Goal: Task Accomplishment & Management: Manage account settings

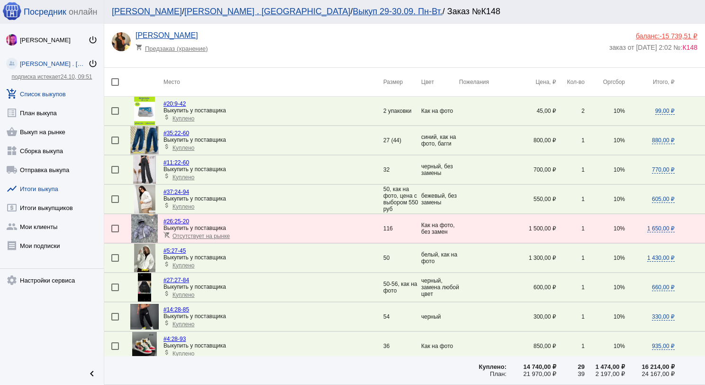
click at [47, 188] on link "show_chart Итоги выкупа" at bounding box center [52, 186] width 104 height 19
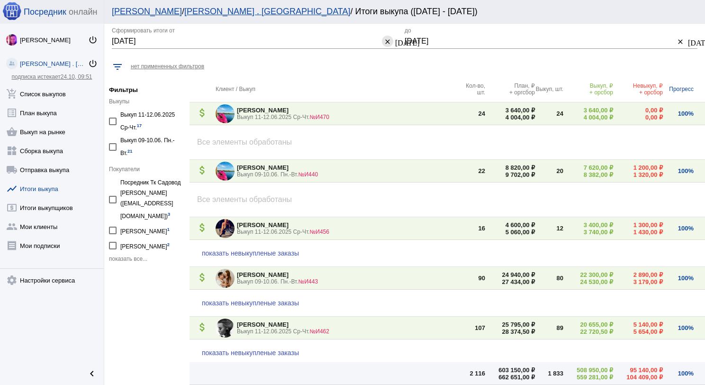
click at [386, 43] on mat-icon "clear" at bounding box center [388, 41] width 8 height 9
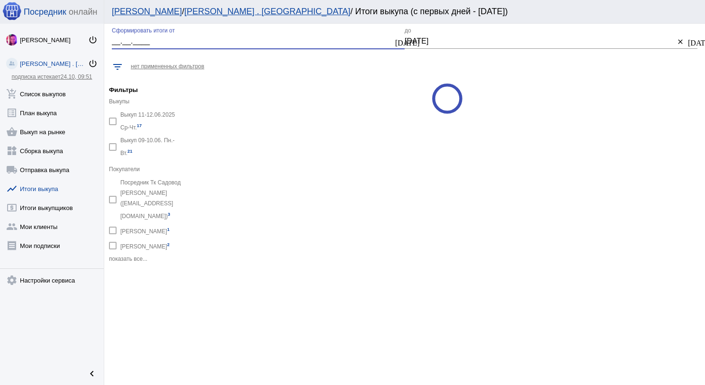
click at [396, 40] on mat-icon "[DATE]" at bounding box center [399, 41] width 8 height 9
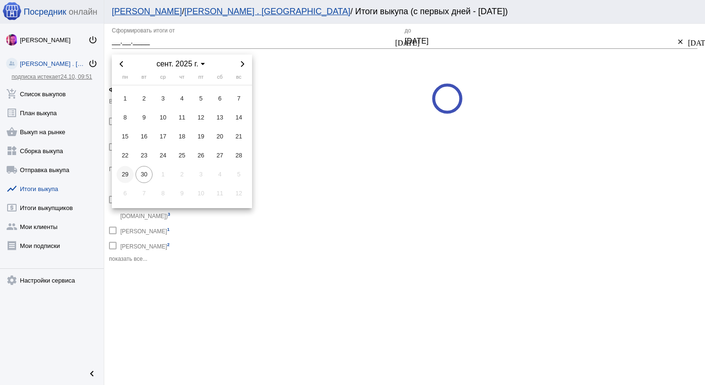
click at [125, 169] on span "29" at bounding box center [125, 174] width 17 height 17
type input "[DATE]"
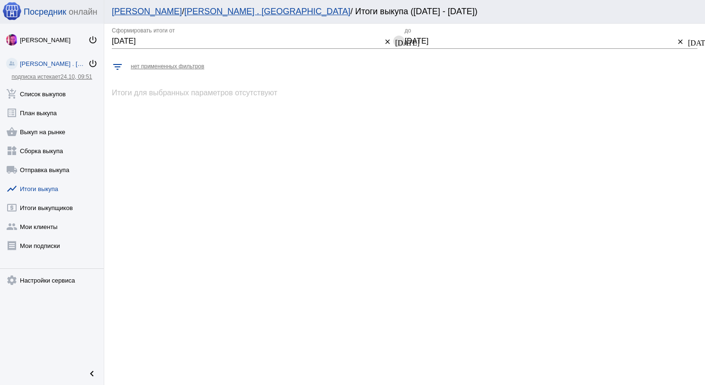
click at [680, 41] on mat-icon "clear" at bounding box center [681, 41] width 8 height 9
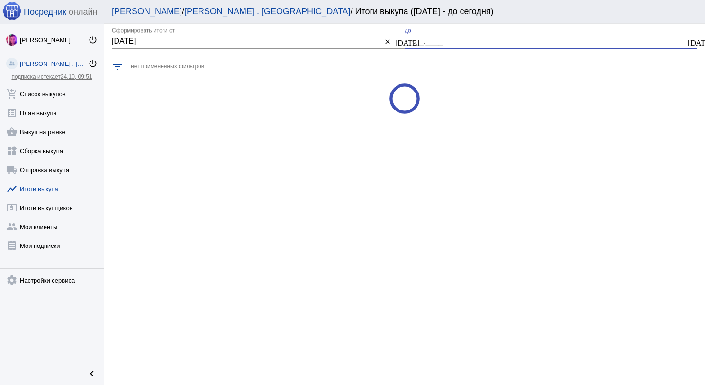
click at [687, 43] on button "[DATE]" at bounding box center [691, 41] width 11 height 11
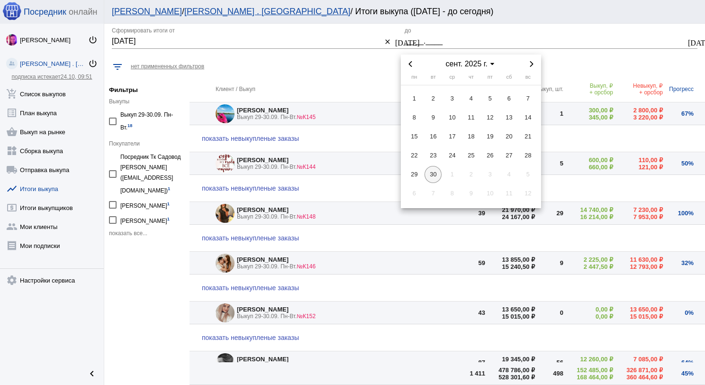
click at [432, 177] on span "30" at bounding box center [433, 174] width 17 height 17
type input "[DATE]"
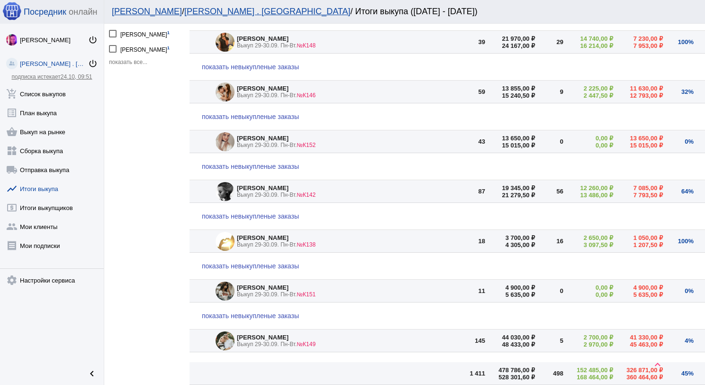
scroll to position [237, 0]
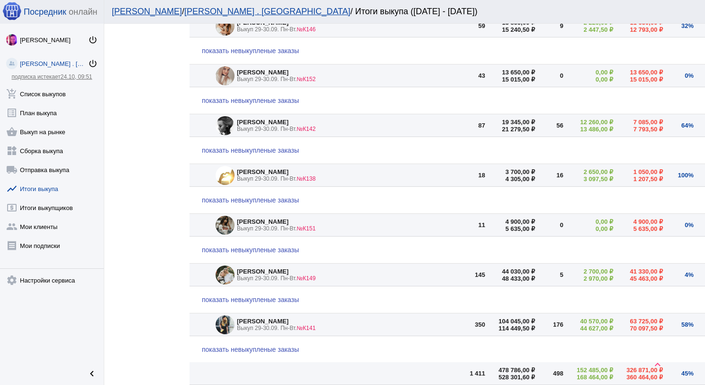
click at [257, 246] on span "показать невыкупленые заказы" at bounding box center [250, 250] width 97 height 8
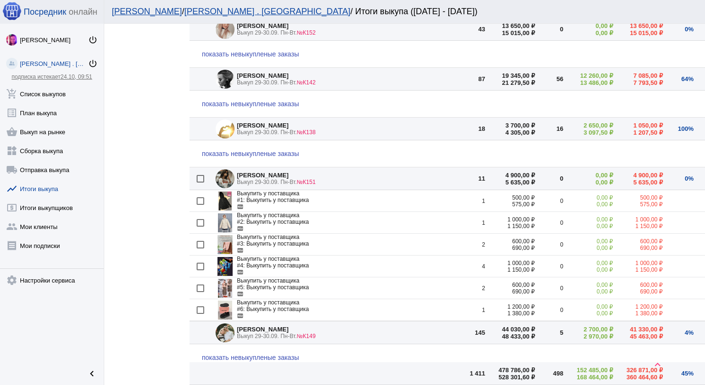
scroll to position [284, 0]
click at [201, 178] on div at bounding box center [201, 178] width 8 height 8
click at [201, 182] on input "checkbox" at bounding box center [200, 182] width 0 height 0
checkbox input "true"
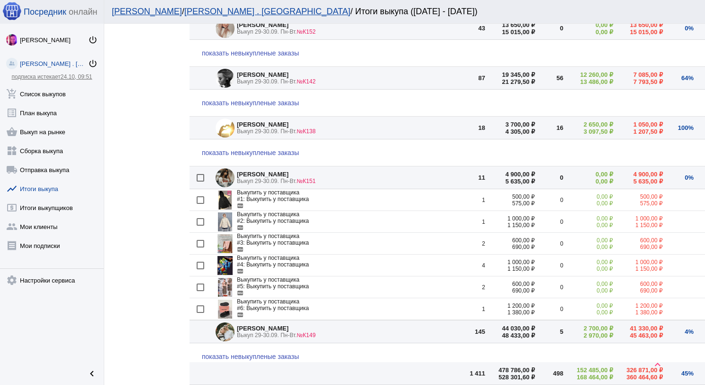
checkbox input "true"
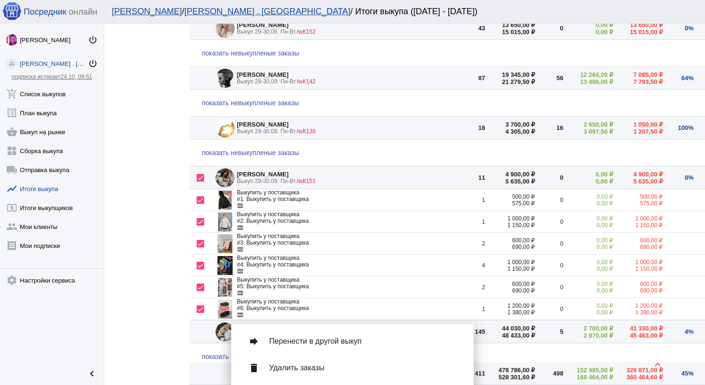
click at [317, 342] on span "Перенести в другой выкуп" at bounding box center [364, 341] width 190 height 9
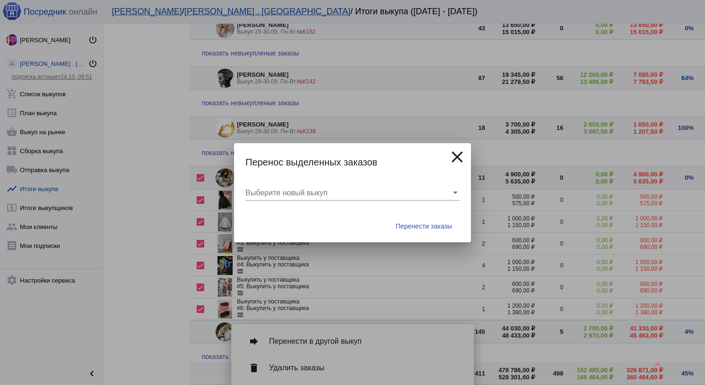
click at [352, 195] on span at bounding box center [349, 193] width 206 height 9
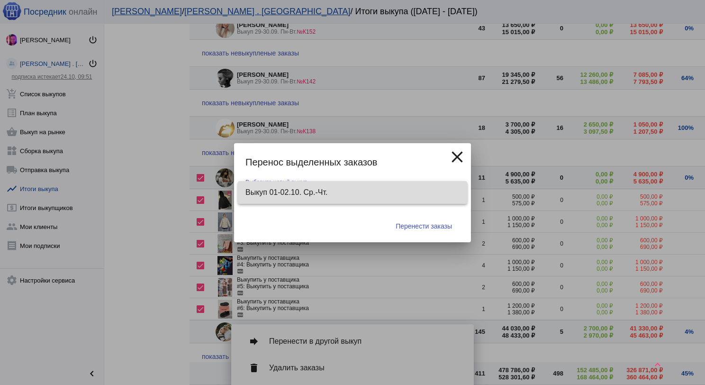
click at [351, 193] on span "Выкуп 01-02.10. Ср.-Чт." at bounding box center [353, 192] width 214 height 23
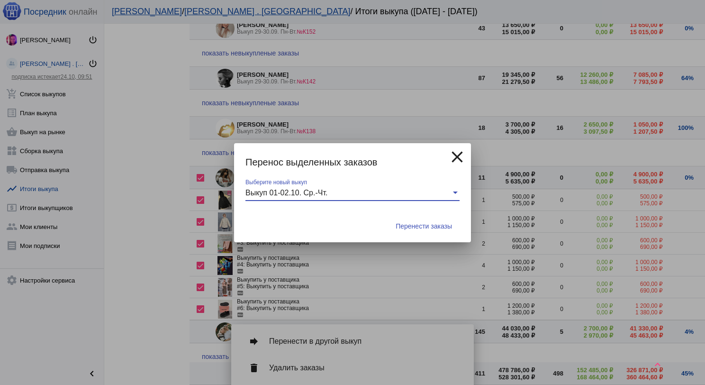
click at [426, 222] on span "Перенести заказы" at bounding box center [424, 226] width 56 height 8
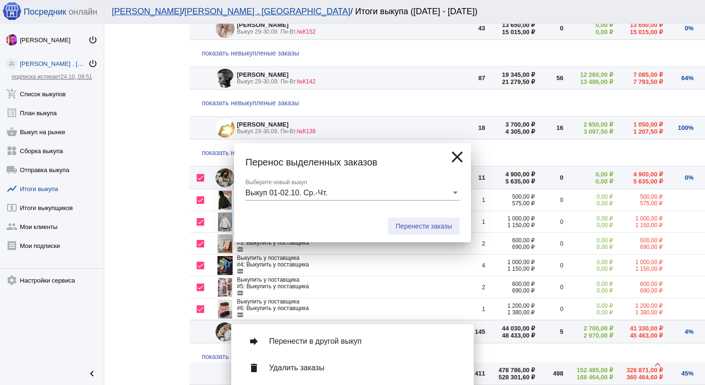
checkbox input "false"
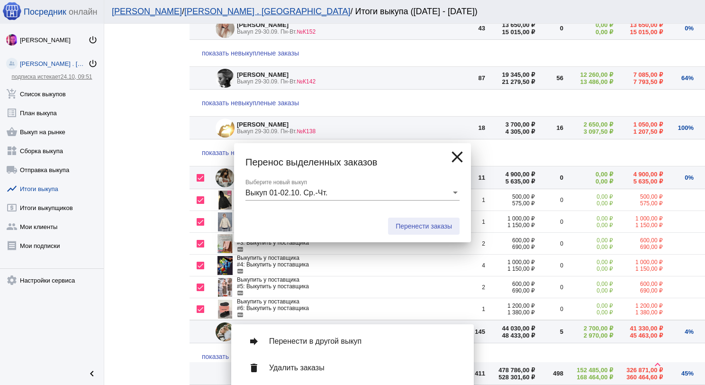
checkbox input "false"
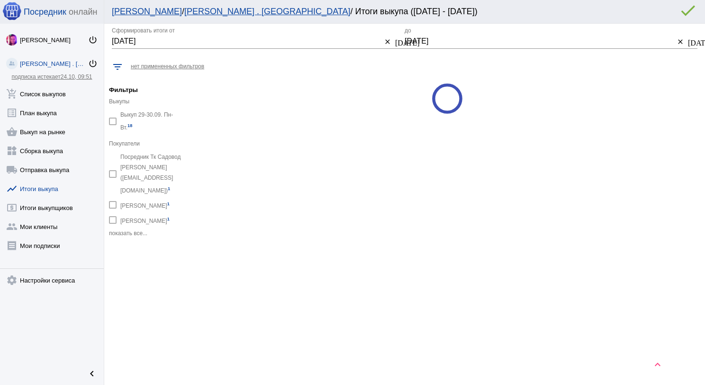
scroll to position [0, 0]
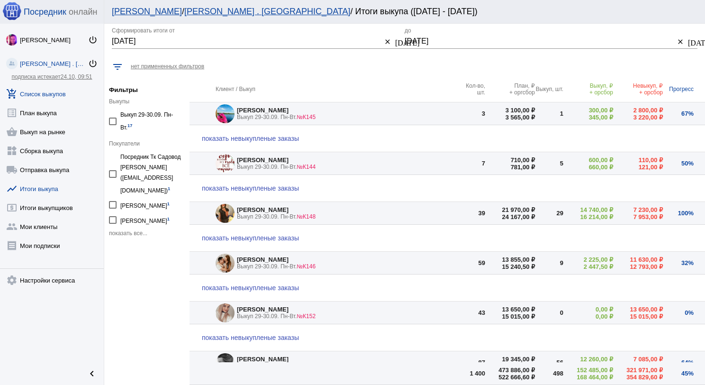
click at [55, 89] on link "add_shopping_cart Список выкупов" at bounding box center [52, 91] width 104 height 19
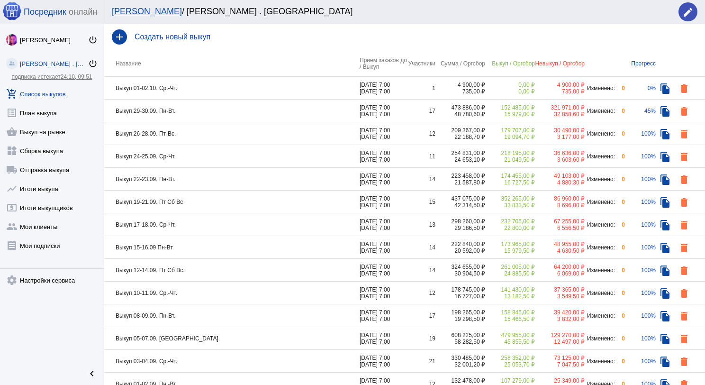
click at [217, 90] on td "Выкуп 01-02.10. Ср.-Чт." at bounding box center [232, 88] width 256 height 23
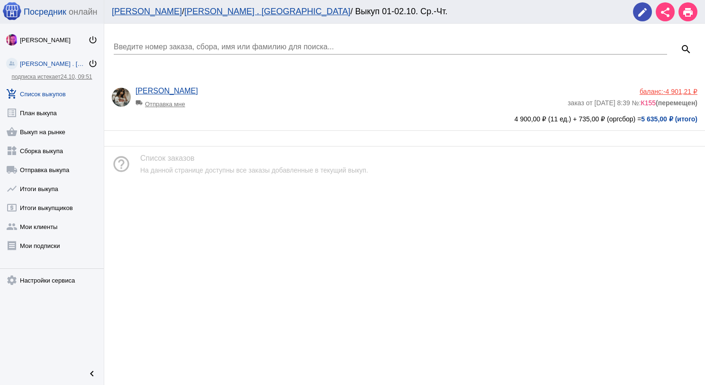
click at [278, 96] on app-delivery-type "local_shipping Отправка мне" at bounding box center [350, 101] width 428 height 12
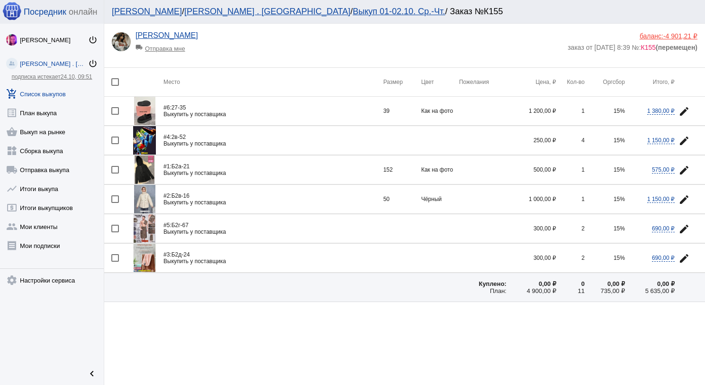
click at [667, 37] on span "-4 901,21 ₽" at bounding box center [681, 36] width 34 height 8
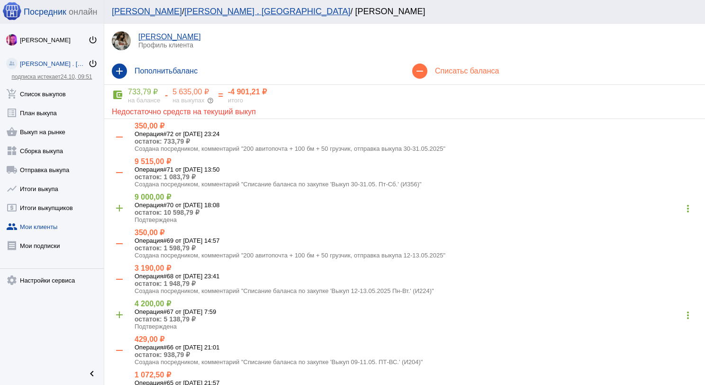
click at [681, 212] on mat-icon "more_vert" at bounding box center [688, 208] width 15 height 15
click at [657, 230] on button "receipt Просмотр чека" at bounding box center [651, 233] width 80 height 23
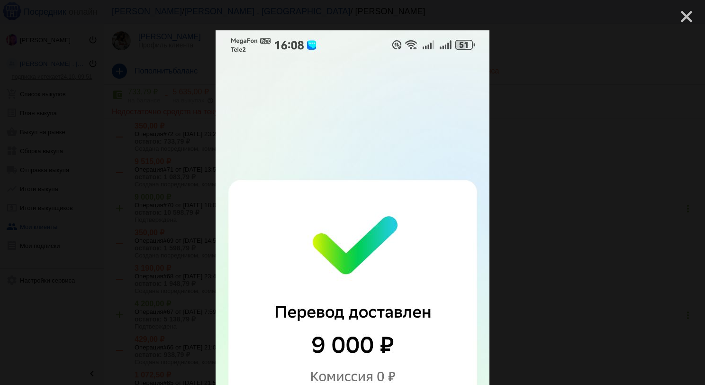
click at [677, 17] on mat-icon "close" at bounding box center [682, 12] width 11 height 11
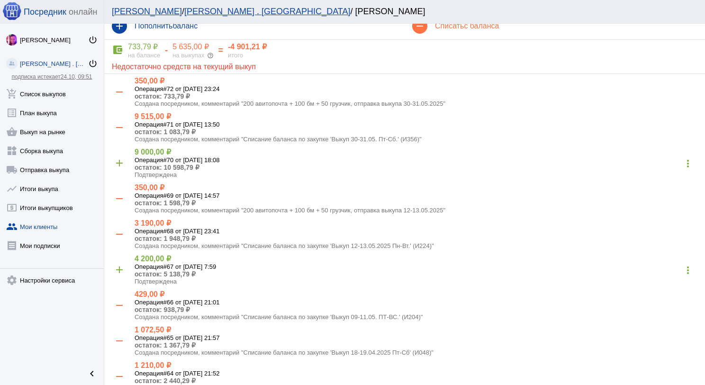
scroll to position [47, 0]
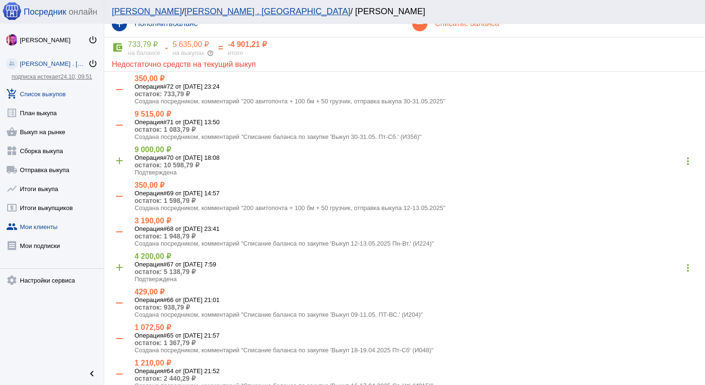
click at [63, 94] on link "add_shopping_cart Список выкупов" at bounding box center [52, 91] width 104 height 19
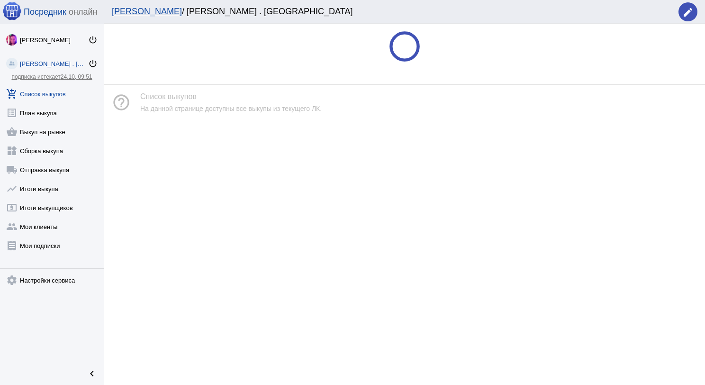
click at [44, 94] on link "add_shopping_cart Список выкупов" at bounding box center [52, 91] width 104 height 19
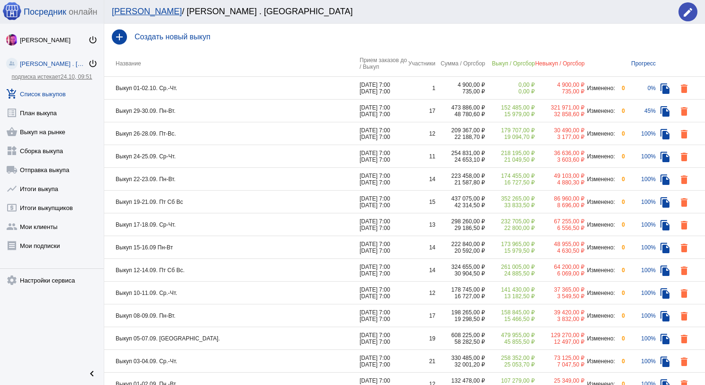
click at [224, 110] on td "Выкуп 29-30.09. Пн-Вт." at bounding box center [232, 111] width 256 height 23
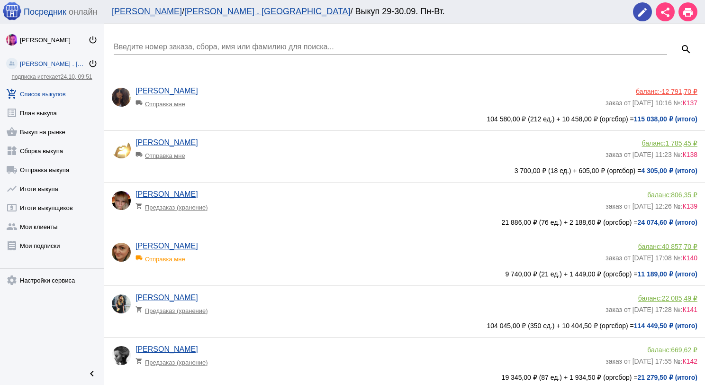
click at [228, 46] on input "Введите номер заказа, сбора, имя или фамилию для поиска..." at bounding box center [391, 47] width 554 height 9
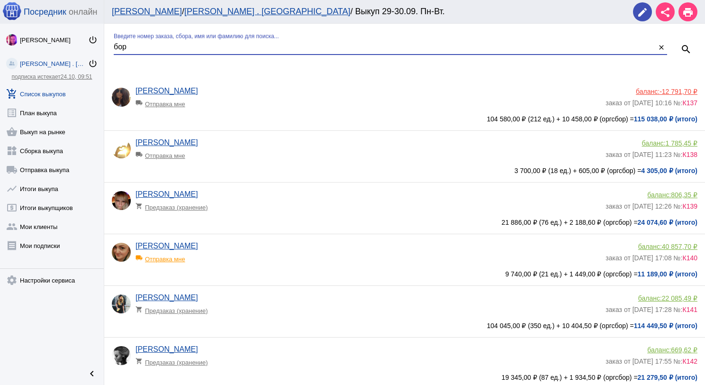
type input "бор"
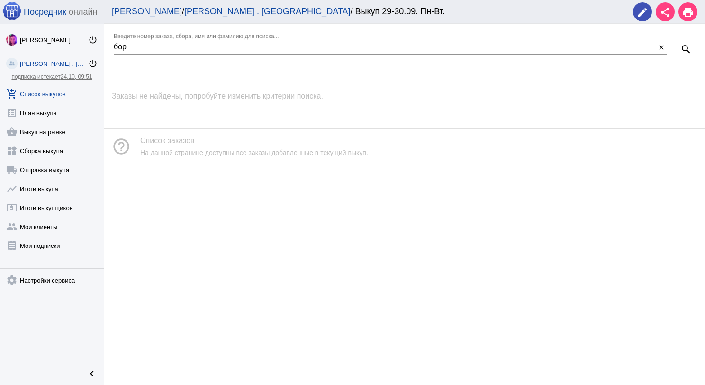
click at [64, 96] on link "add_shopping_cart Список выкупов" at bounding box center [52, 91] width 104 height 19
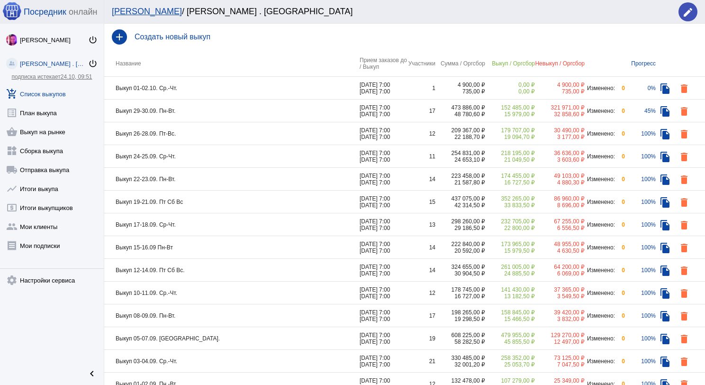
click at [227, 91] on td "Выкуп 01-02.10. Ср.-Чт." at bounding box center [232, 88] width 256 height 23
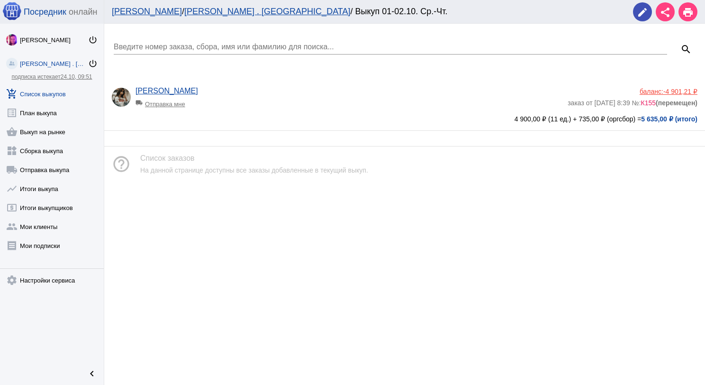
click at [313, 99] on app-delivery-type "local_shipping Отправка мне" at bounding box center [350, 101] width 428 height 12
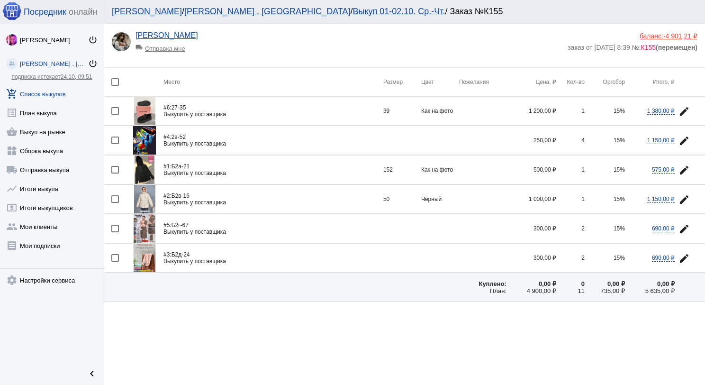
click at [688, 34] on span "-4 901,21 ₽" at bounding box center [681, 36] width 34 height 8
click at [146, 118] on img at bounding box center [144, 111] width 21 height 28
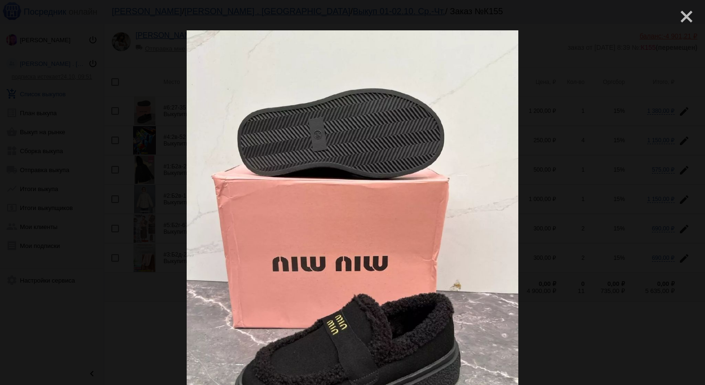
click at [680, 17] on mat-icon "close" at bounding box center [682, 12] width 11 height 11
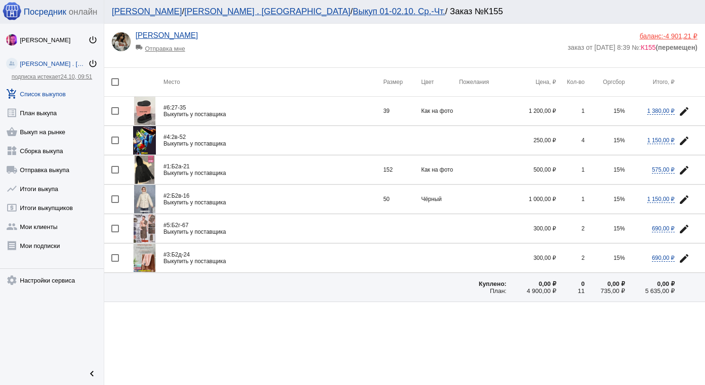
click at [137, 141] on img at bounding box center [144, 140] width 23 height 28
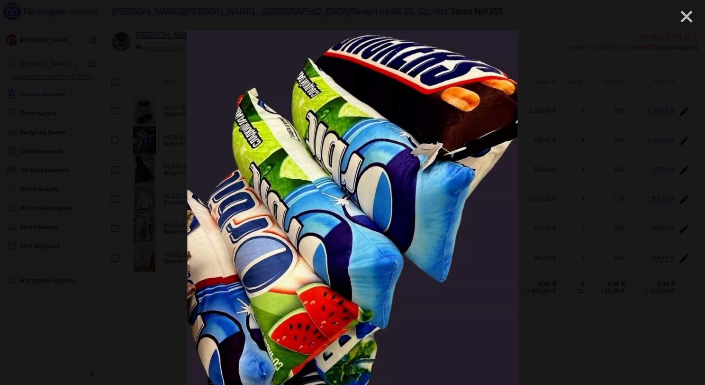
click at [677, 16] on mat-icon "close" at bounding box center [682, 12] width 11 height 11
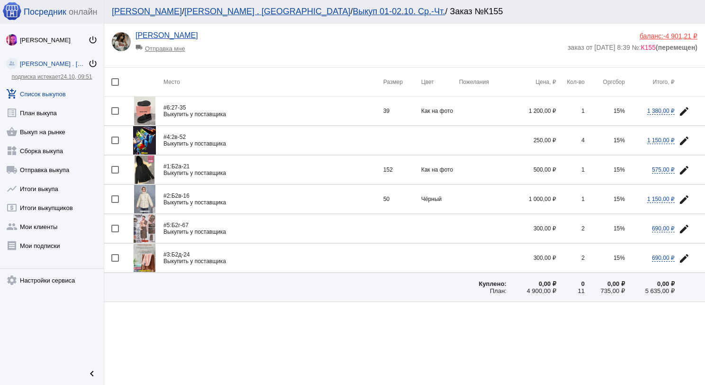
click at [54, 93] on link "add_shopping_cart Список выкупов" at bounding box center [52, 91] width 104 height 19
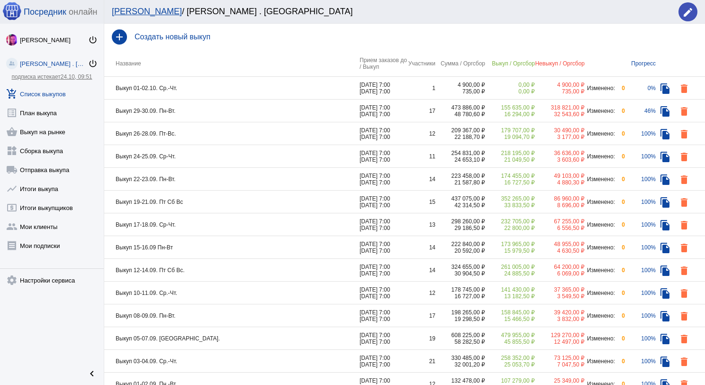
click at [241, 87] on td "Выкуп 01-02.10. Ср.-Чт." at bounding box center [232, 88] width 256 height 23
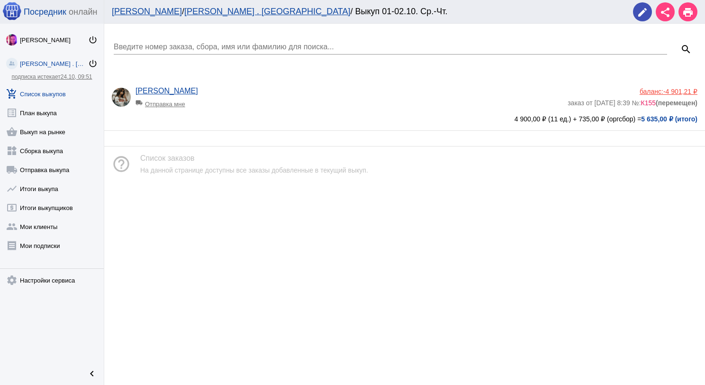
click at [57, 95] on link "add_shopping_cart Список выкупов" at bounding box center [52, 91] width 104 height 19
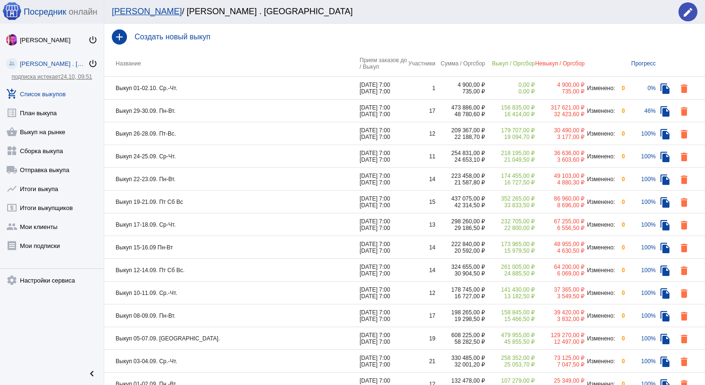
click at [229, 110] on td "Выкуп 29-30.09. Пн-Вт." at bounding box center [232, 111] width 256 height 23
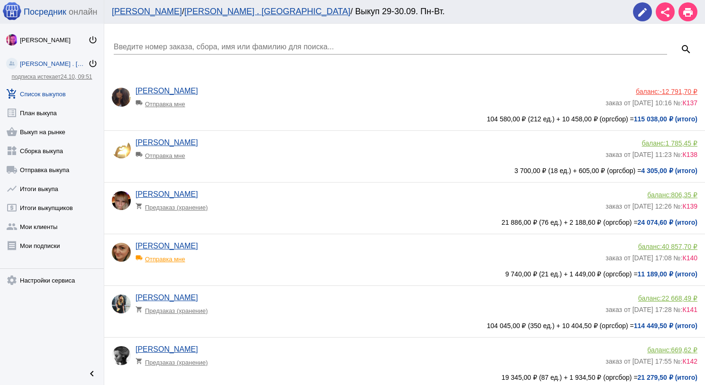
click at [270, 103] on app-delivery-type "local_shipping Отправка мне" at bounding box center [369, 101] width 466 height 12
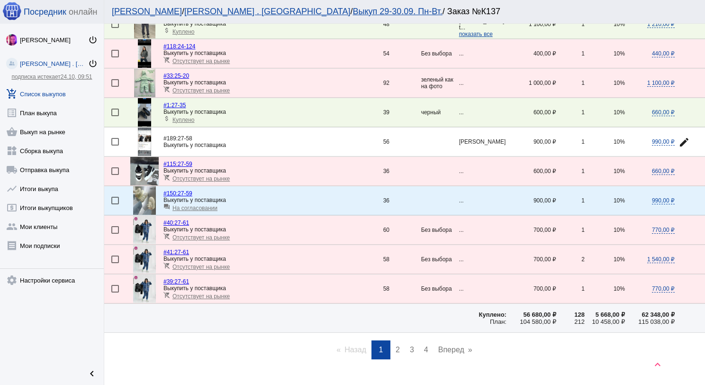
scroll to position [1272, 0]
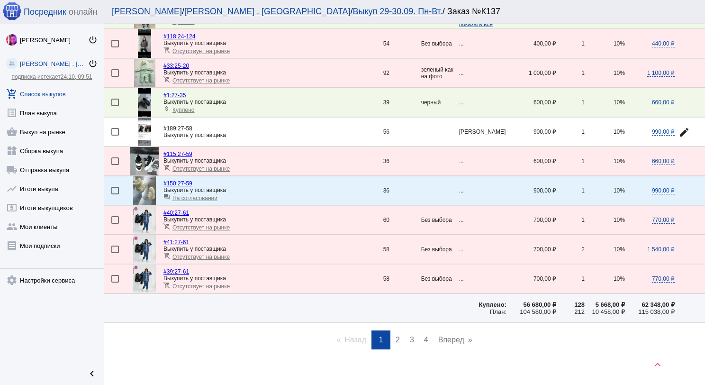
click at [397, 330] on link "page 2" at bounding box center [398, 339] width 14 height 19
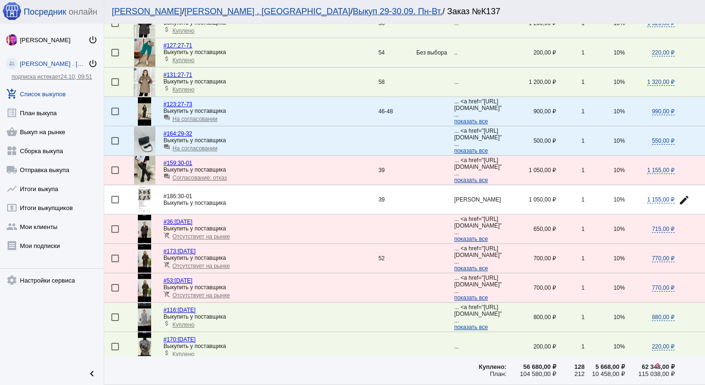
scroll to position [284, 0]
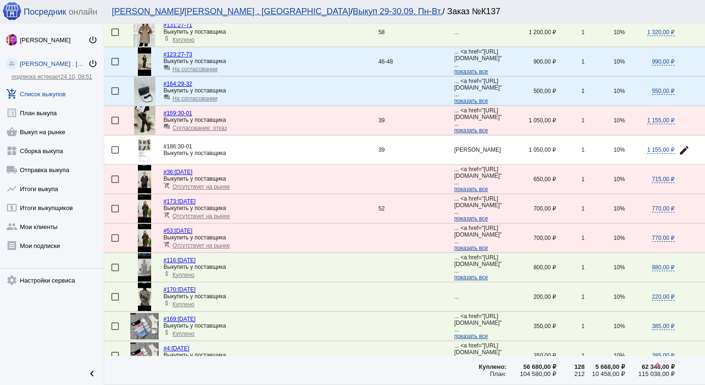
click at [214, 68] on span "На согласовании" at bounding box center [195, 69] width 45 height 7
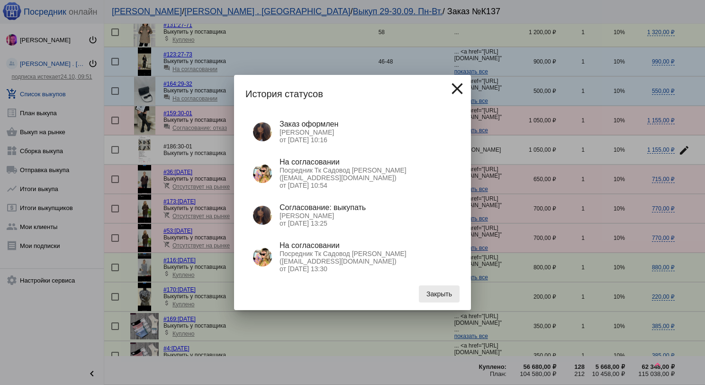
click at [444, 293] on span "Закрыть" at bounding box center [440, 294] width 26 height 8
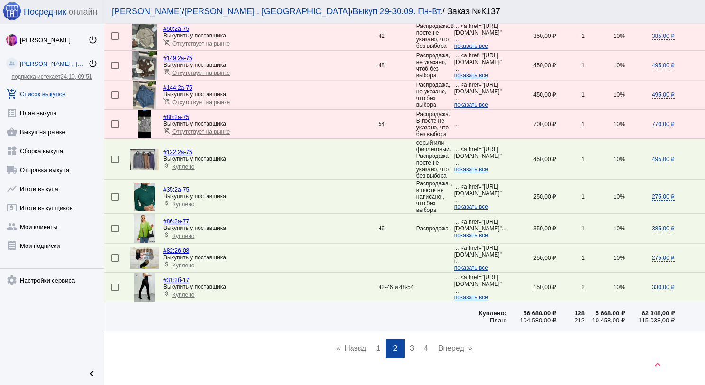
scroll to position [1286, 0]
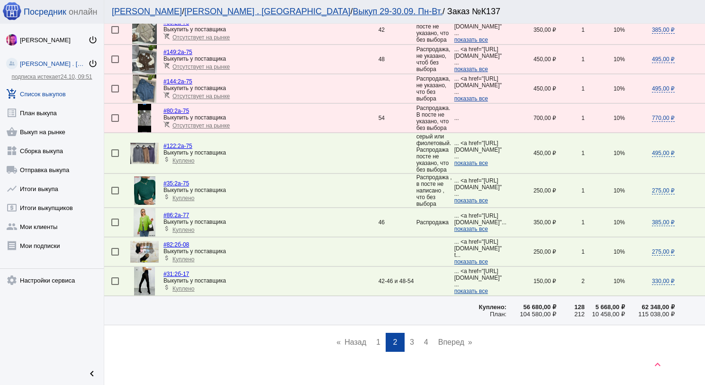
click at [61, 92] on link "add_shopping_cart Список выкупов" at bounding box center [52, 91] width 104 height 19
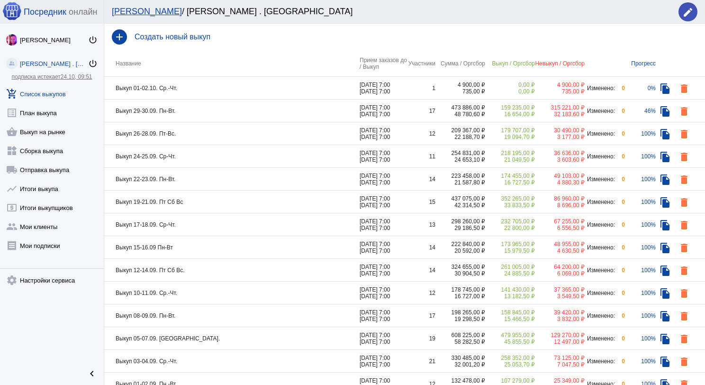
click at [251, 112] on td "Выкуп 29-30.09. Пн-Вт." at bounding box center [232, 111] width 256 height 23
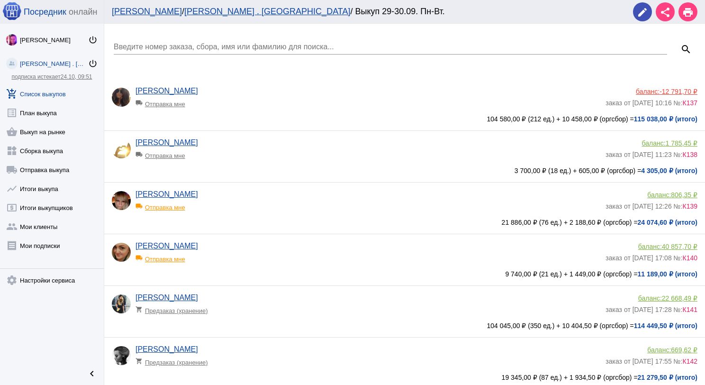
click at [228, 41] on div "Введите номер заказа, сбора, имя или фамилию для поиска..." at bounding box center [391, 43] width 554 height 21
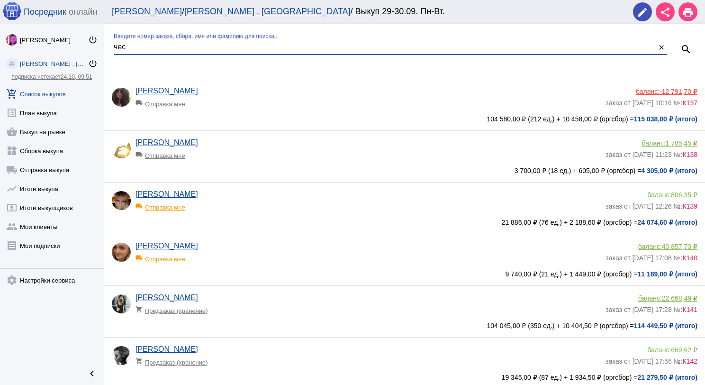
type input "чес"
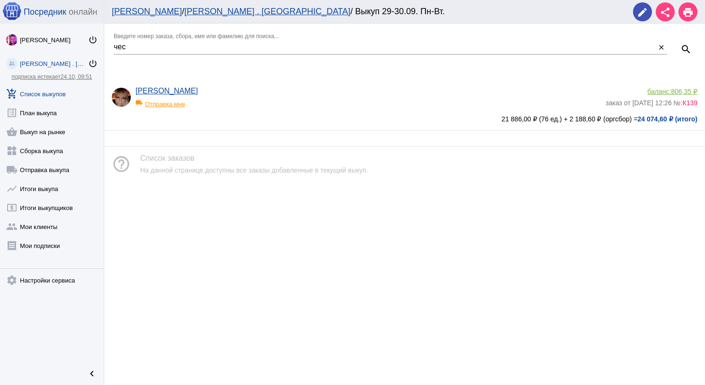
click at [279, 100] on app-delivery-type "local_shipping Отправка мне" at bounding box center [369, 101] width 466 height 12
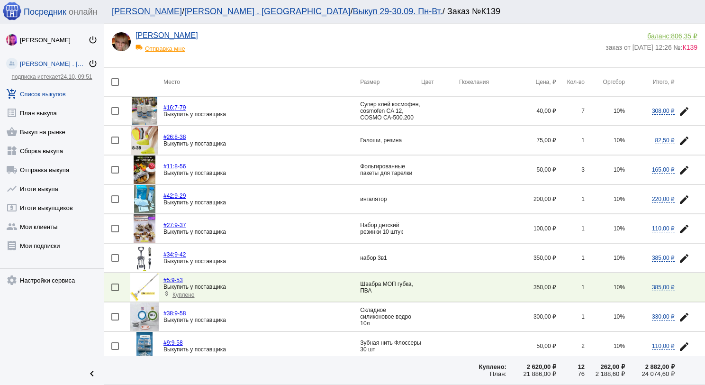
click at [61, 91] on link "add_shopping_cart Список выкупов" at bounding box center [52, 91] width 104 height 19
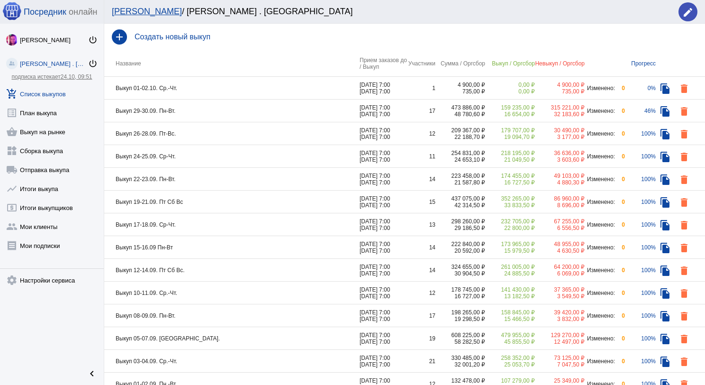
click at [187, 102] on td "Выкуп 29-30.09. Пн-Вт." at bounding box center [232, 111] width 256 height 23
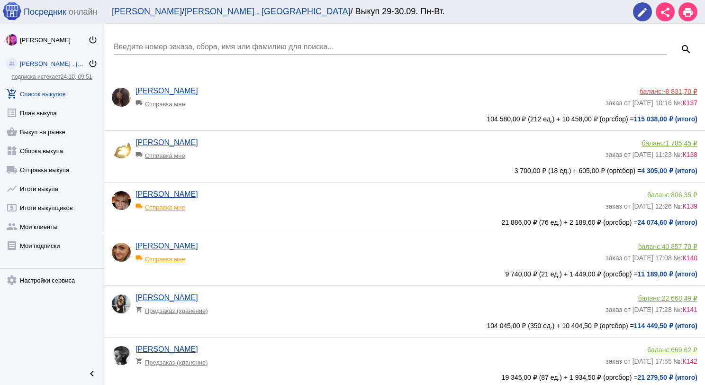
click at [188, 44] on input "Введите номер заказа, сбора, имя или фамилию для поиска..." at bounding box center [391, 47] width 554 height 9
click at [291, 96] on app-delivery-type "local_shipping Отправка мне" at bounding box center [369, 101] width 466 height 12
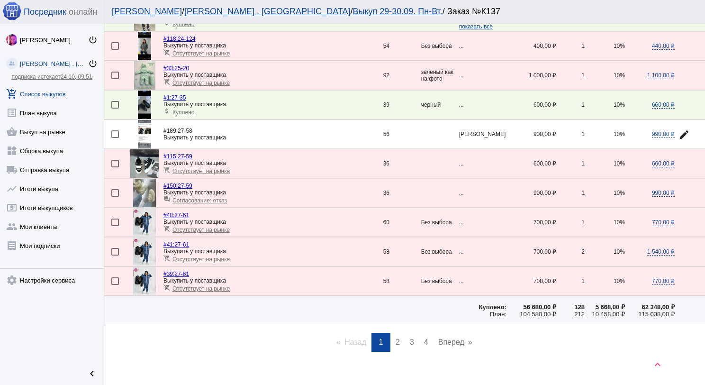
scroll to position [1272, 0]
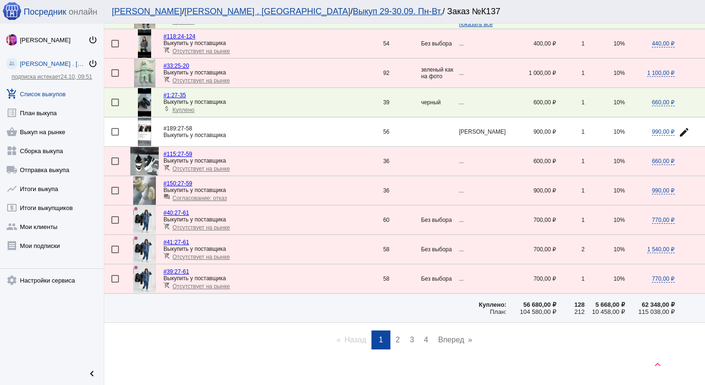
click at [396, 336] on span "2" at bounding box center [398, 340] width 4 height 8
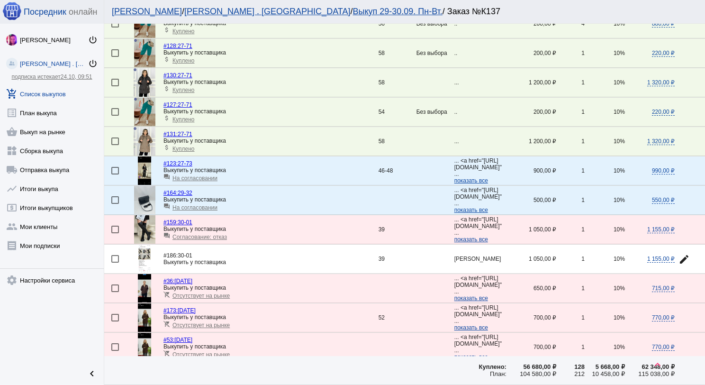
scroll to position [237, 0]
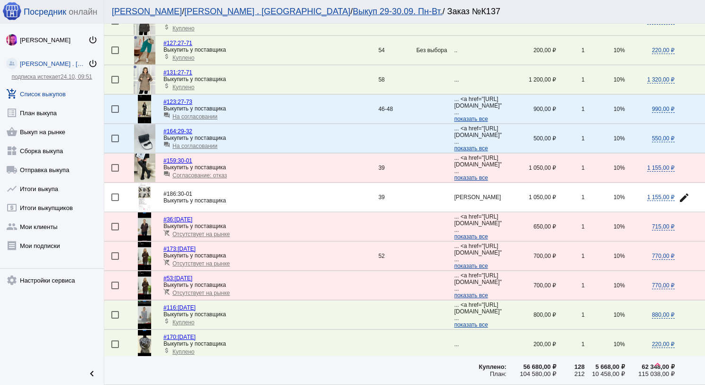
drag, startPoint x: 55, startPoint y: 87, endPoint x: 87, endPoint y: 96, distance: 33.5
click at [55, 88] on link "add_shopping_cart Список выкупов" at bounding box center [52, 91] width 104 height 19
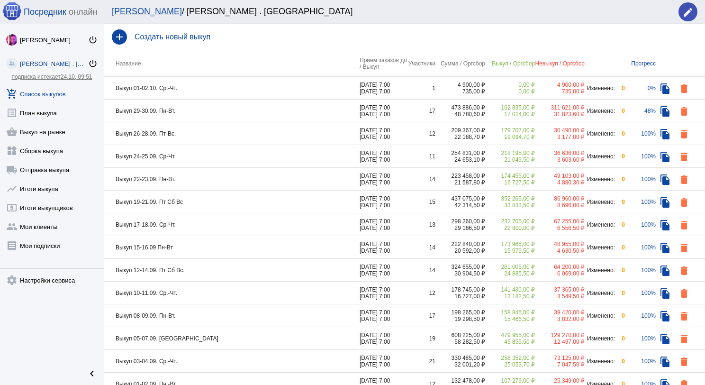
click at [248, 110] on td "Выкуп 29-30.09. Пн-Вт." at bounding box center [232, 111] width 256 height 23
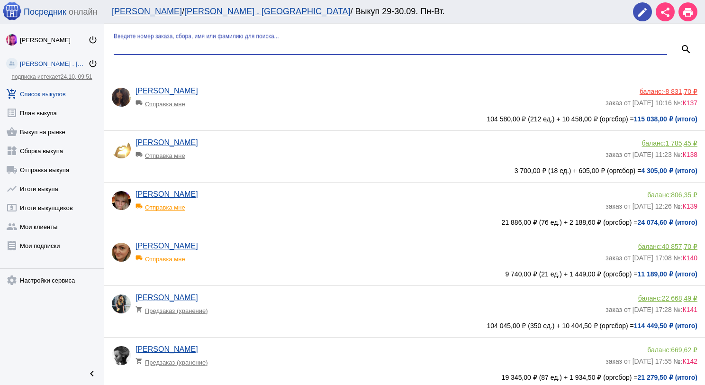
click at [208, 44] on input "Введите номер заказа, сбора, имя или фамилию для поиска..." at bounding box center [391, 47] width 554 height 9
type input "ник"
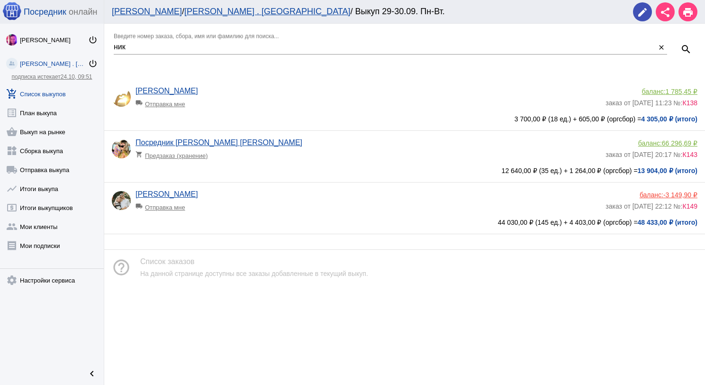
click at [287, 102] on app-delivery-type "local_shipping Отправка мне" at bounding box center [369, 101] width 466 height 12
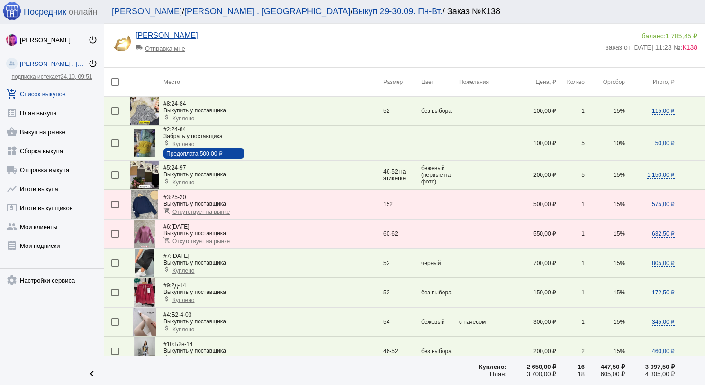
click at [175, 46] on div "local_shipping Отправка мне" at bounding box center [175, 46] width 78 height 12
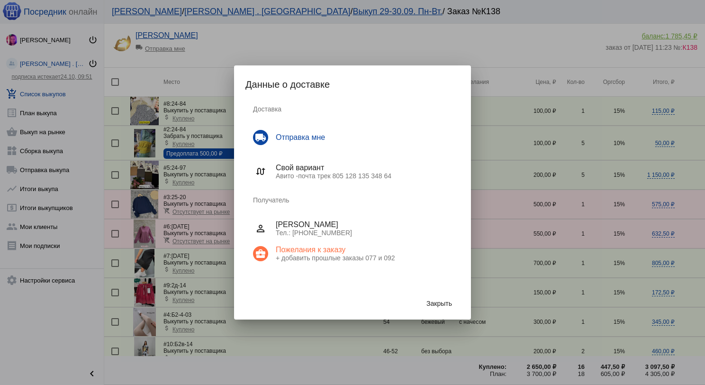
click at [438, 300] on span "Закрыть" at bounding box center [440, 304] width 26 height 8
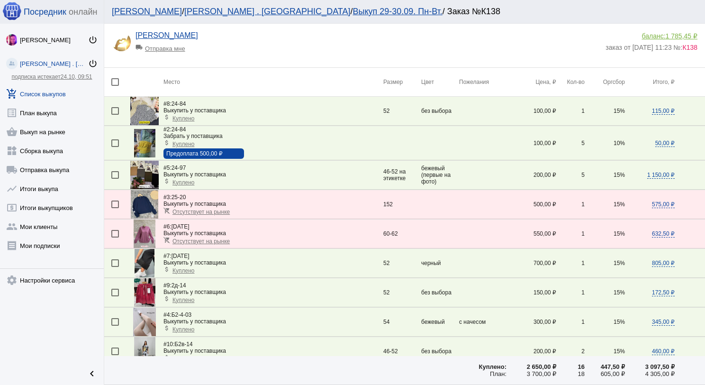
click at [60, 90] on link "add_shopping_cart Список выкупов" at bounding box center [52, 91] width 104 height 19
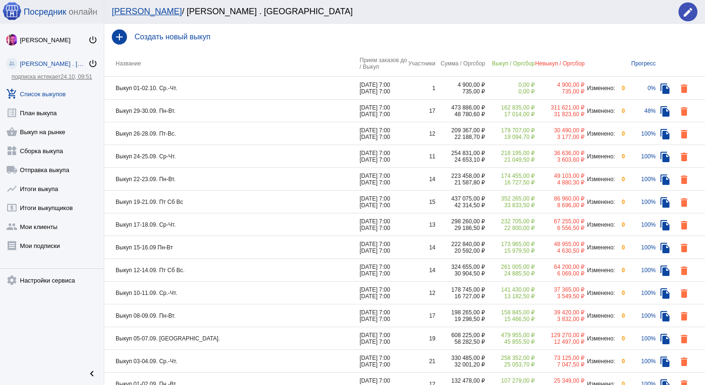
click at [223, 81] on td "Выкуп 01-02.10. Ср.-Чт." at bounding box center [232, 88] width 256 height 23
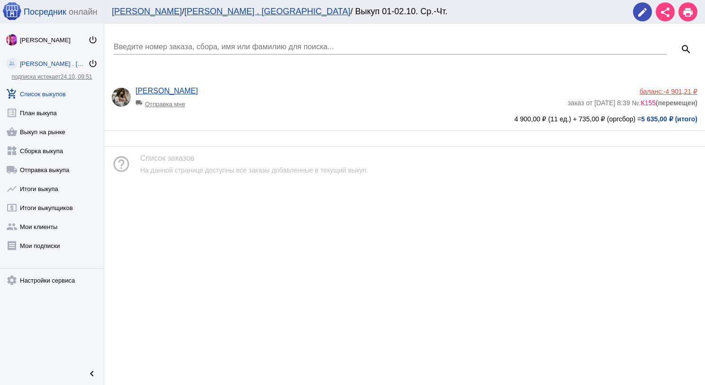
click at [53, 93] on link "add_shopping_cart Список выкупов" at bounding box center [52, 91] width 104 height 19
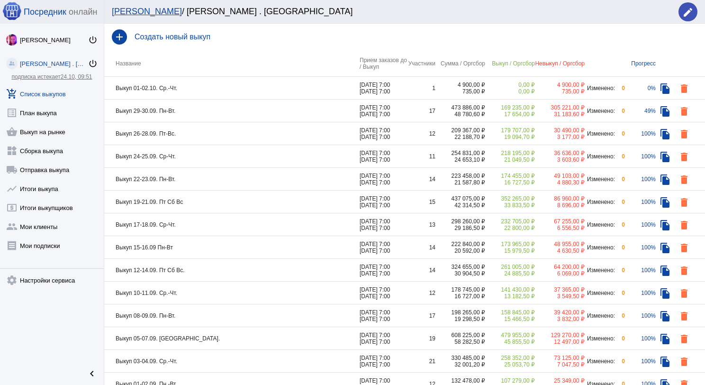
click at [188, 99] on td "Выкуп 01-02.10. Ср.-Чт." at bounding box center [232, 88] width 256 height 23
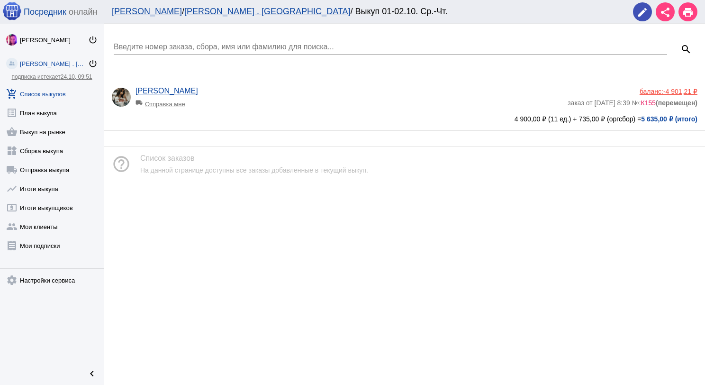
click at [59, 87] on link "add_shopping_cart Список выкупов" at bounding box center [52, 91] width 104 height 19
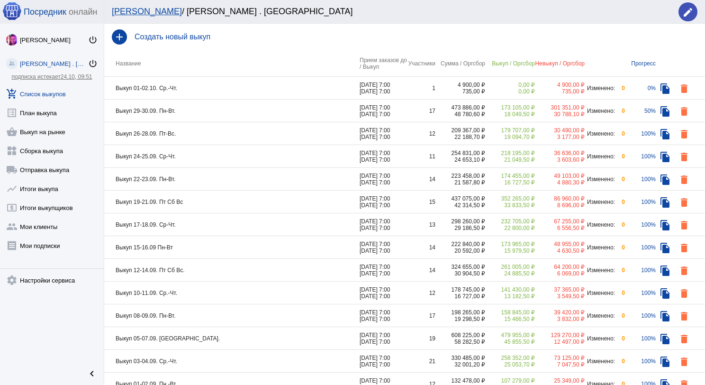
click at [221, 112] on td "Выкуп 29-30.09. Пн-Вт." at bounding box center [232, 111] width 256 height 23
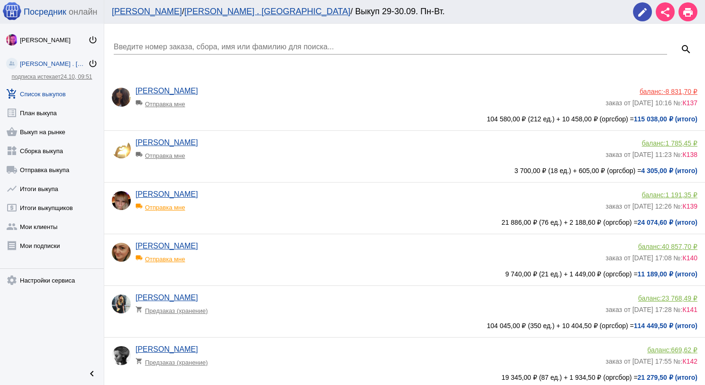
click at [213, 47] on input "Введите номер заказа, сбора, имя или фамилию для поиска..." at bounding box center [391, 47] width 554 height 9
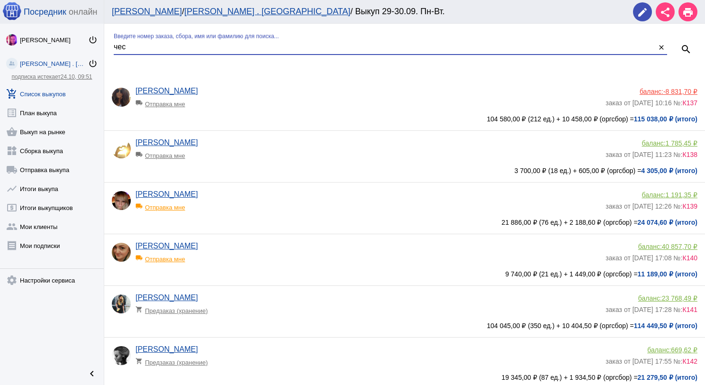
type input "чес"
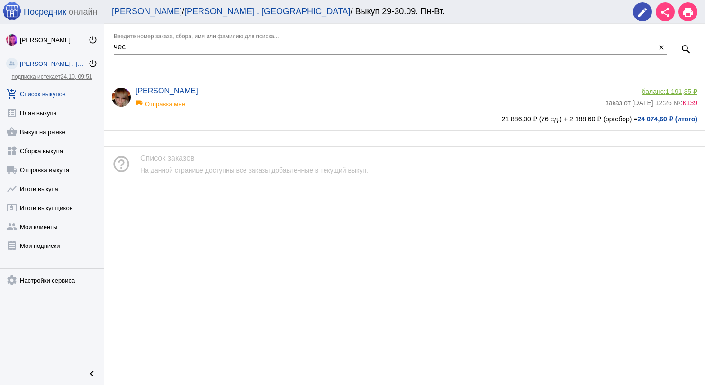
click at [264, 91] on div "[PERSON_NAME] local_shipping Отправка мне" at bounding box center [371, 100] width 470 height 26
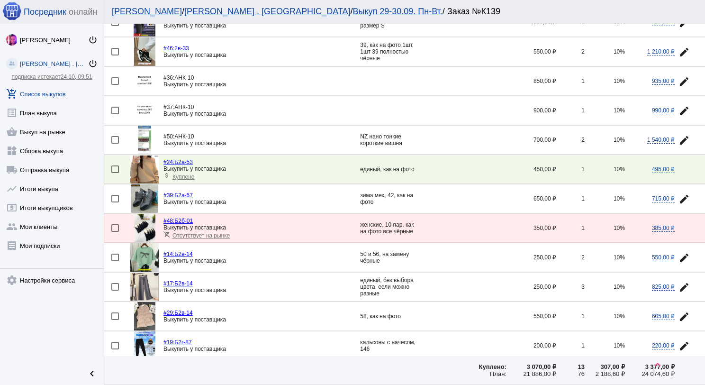
scroll to position [1090, 0]
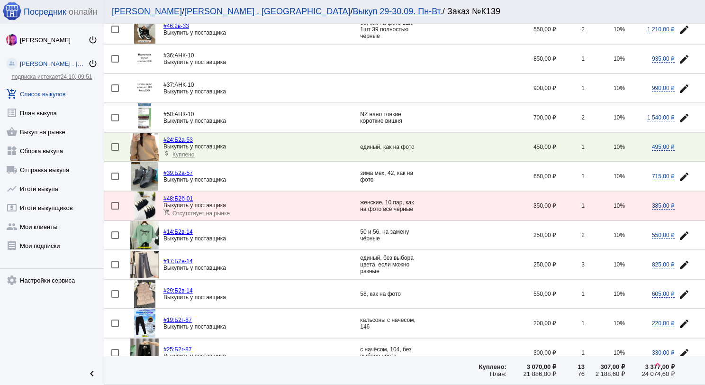
click at [147, 192] on img at bounding box center [144, 206] width 21 height 28
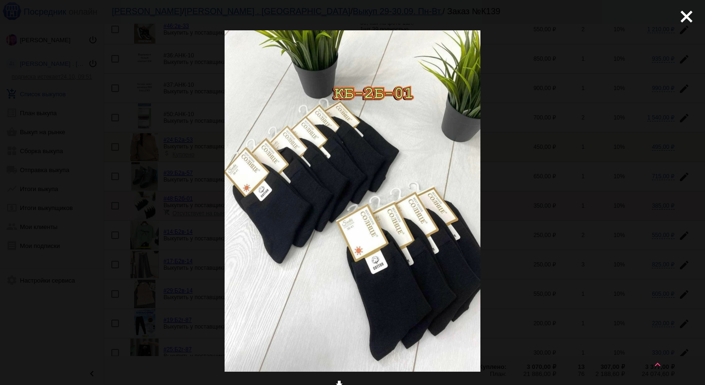
drag, startPoint x: 683, startPoint y: 18, endPoint x: 639, endPoint y: 5, distance: 45.6
click at [683, 18] on mat-icon "close" at bounding box center [682, 12] width 11 height 11
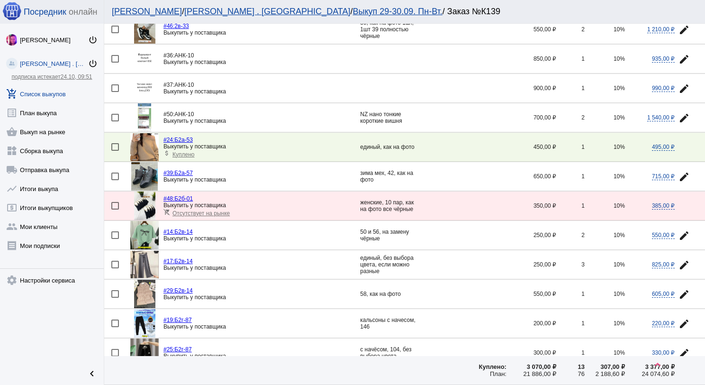
drag, startPoint x: 198, startPoint y: 188, endPoint x: 177, endPoint y: 191, distance: 21.1
click at [177, 195] on div "#48: Б2б-01" at bounding box center [262, 198] width 197 height 7
copy link "Б2б-01"
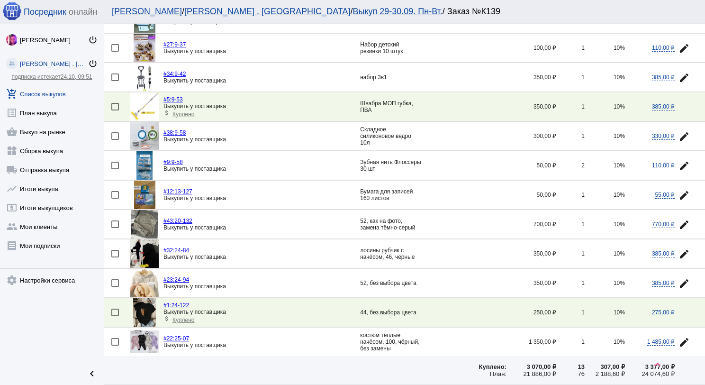
scroll to position [0, 0]
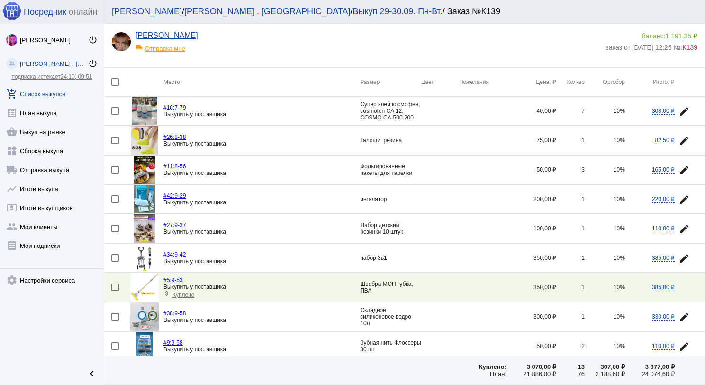
click at [675, 35] on span "1 191,35 ₽" at bounding box center [682, 36] width 32 height 8
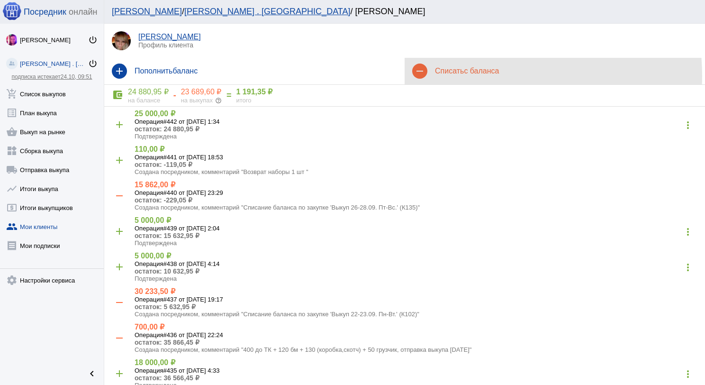
click at [468, 76] on div "remove Списать с баланса" at bounding box center [555, 71] width 301 height 27
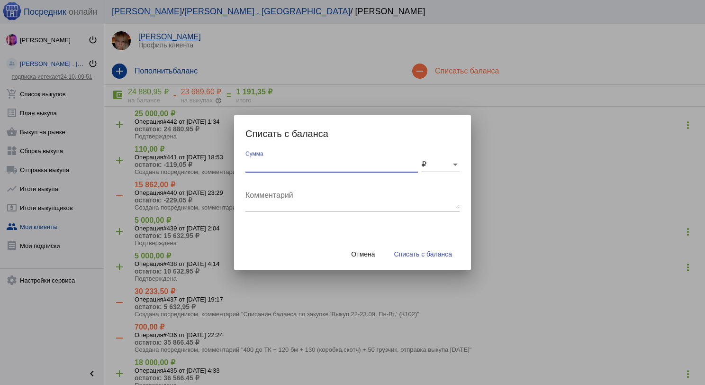
click at [251, 165] on input "Сумма" at bounding box center [332, 164] width 173 height 9
type input "50"
click at [298, 200] on textarea "Комментарий" at bounding box center [353, 199] width 214 height 19
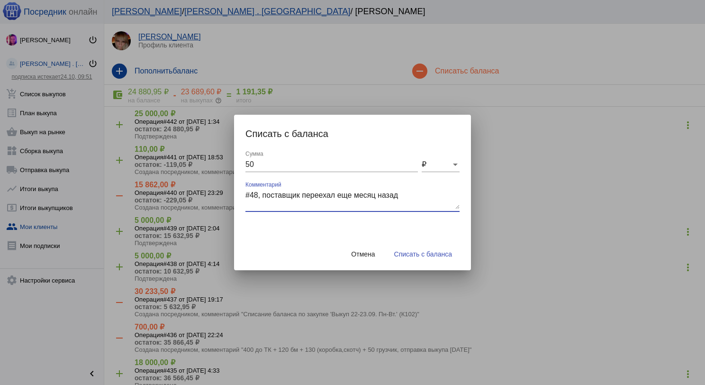
type textarea "#48, поставщик переехал еще месяц назад"
click at [430, 254] on span "Списать с баланса" at bounding box center [423, 254] width 58 height 8
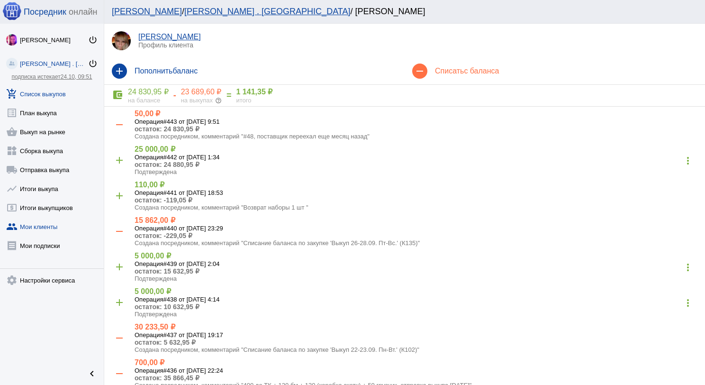
click at [30, 94] on link "add_shopping_cart Список выкупов" at bounding box center [52, 91] width 104 height 19
